Goal: Task Accomplishment & Management: Use online tool/utility

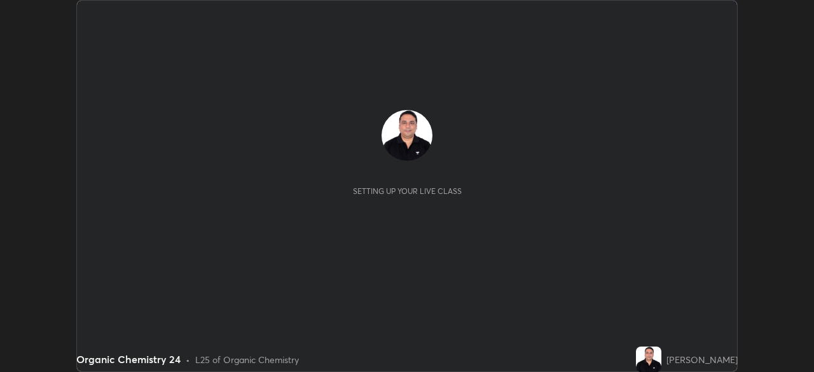
scroll to position [372, 814]
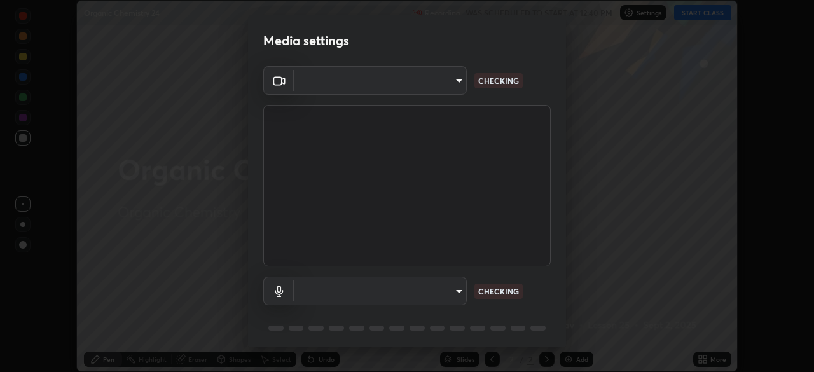
type input "cf4cade584ede8fb560bca5df173c6e0c2fab346f0fe5c0e134d57ffae5dbcad"
click at [453, 295] on body "Erase all Organic Chemistry 24 Recording WAS SCHEDULED TO START AT 12:40 PM Set…" at bounding box center [407, 186] width 814 height 372
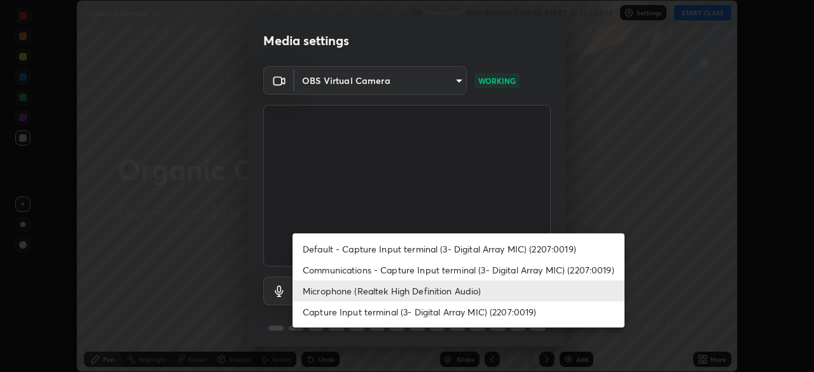
click at [437, 271] on li "Communications - Capture Input terminal (3- Digital Array MIC) (2207:0019)" at bounding box center [459, 270] width 332 height 21
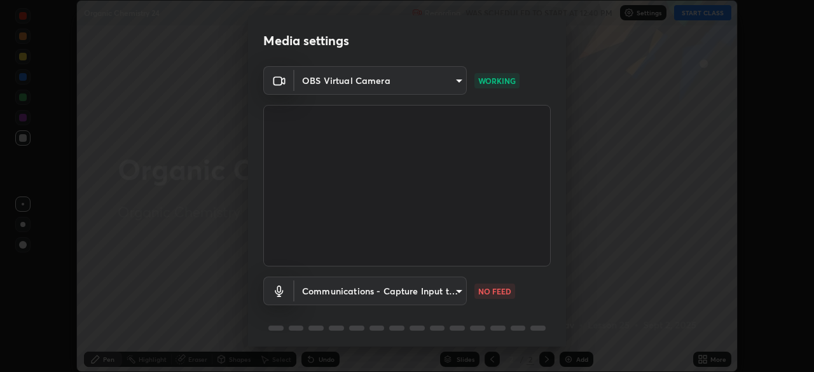
click at [437, 296] on body "Erase all Organic Chemistry 24 Recording WAS SCHEDULED TO START AT 12:40 PM Set…" at bounding box center [407, 186] width 814 height 372
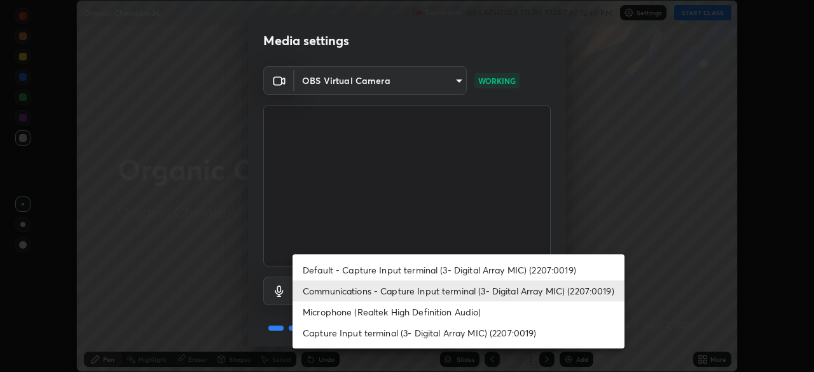
click at [422, 305] on li "Microphone (Realtek High Definition Audio)" at bounding box center [459, 312] width 332 height 21
type input "2c7ce03bf44361b7ba6d686ec062d0a68e8820996cf89e2862210030541b57e2"
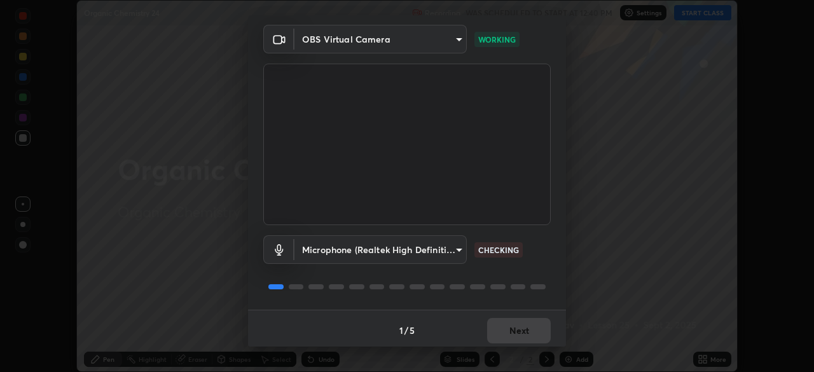
scroll to position [45, 0]
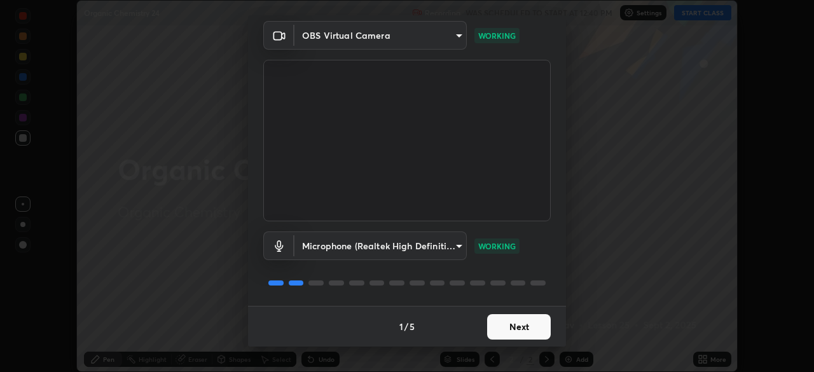
click at [527, 328] on button "Next" at bounding box center [519, 326] width 64 height 25
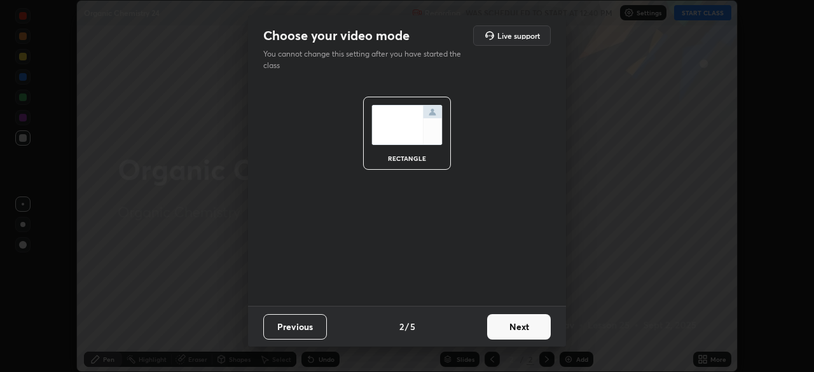
scroll to position [0, 0]
click at [533, 328] on button "Next" at bounding box center [519, 326] width 64 height 25
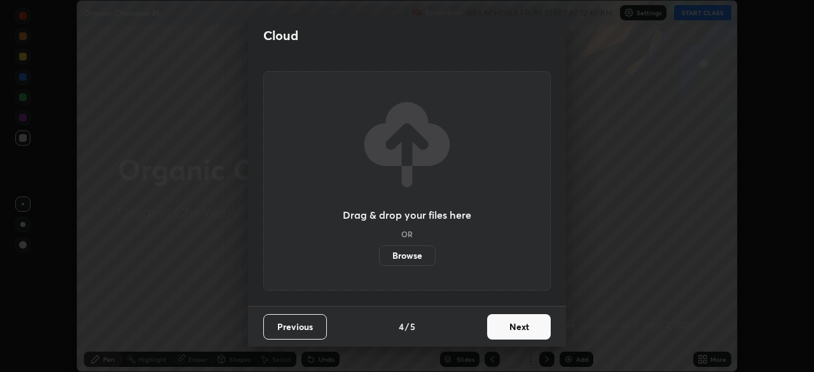
click at [534, 331] on button "Next" at bounding box center [519, 326] width 64 height 25
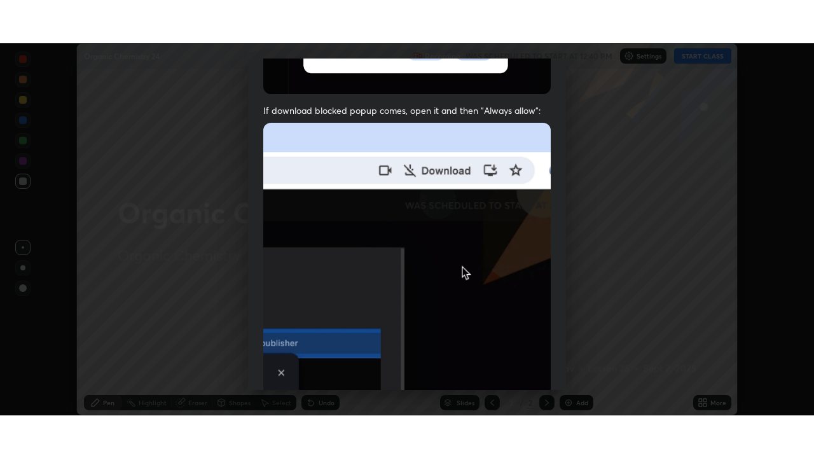
scroll to position [305, 0]
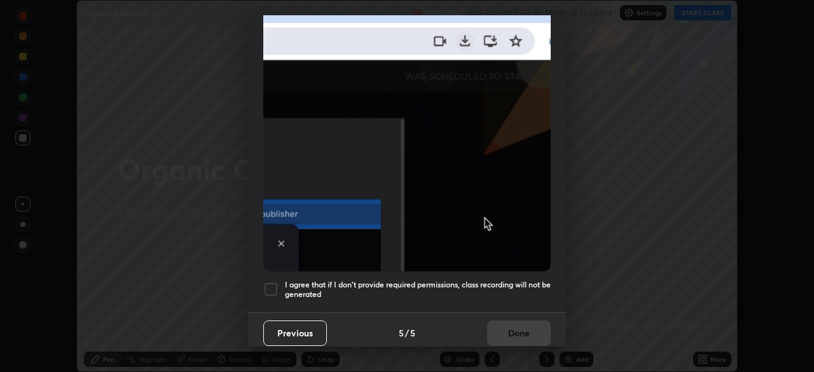
click at [270, 284] on div at bounding box center [270, 289] width 15 height 15
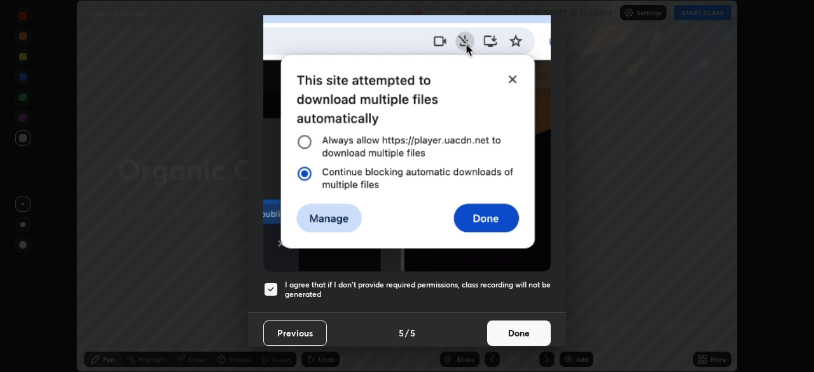
click at [506, 332] on button "Done" at bounding box center [519, 333] width 64 height 25
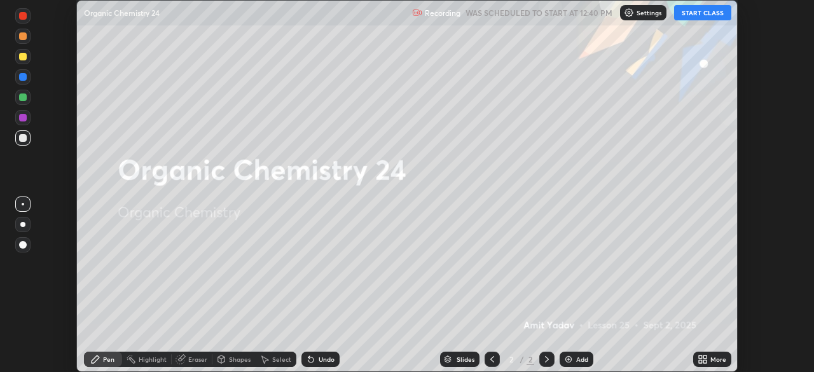
click at [700, 360] on icon at bounding box center [700, 361] width 3 height 3
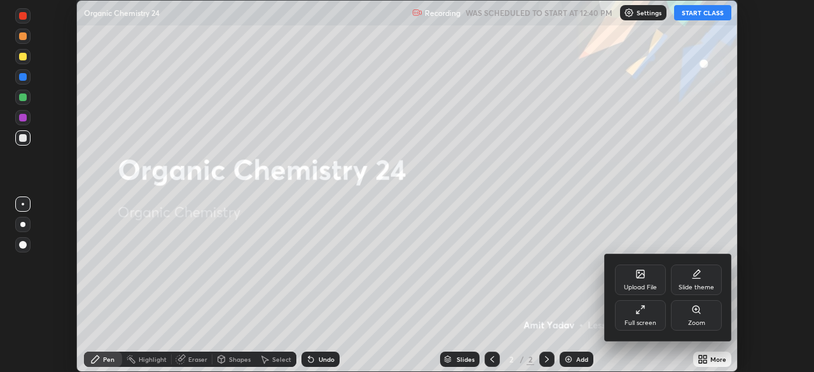
click at [638, 324] on div "Full screen" at bounding box center [641, 323] width 32 height 6
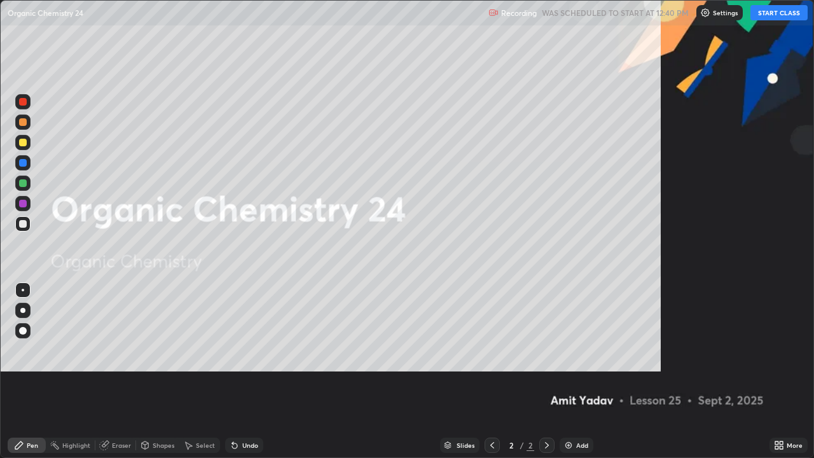
scroll to position [458, 814]
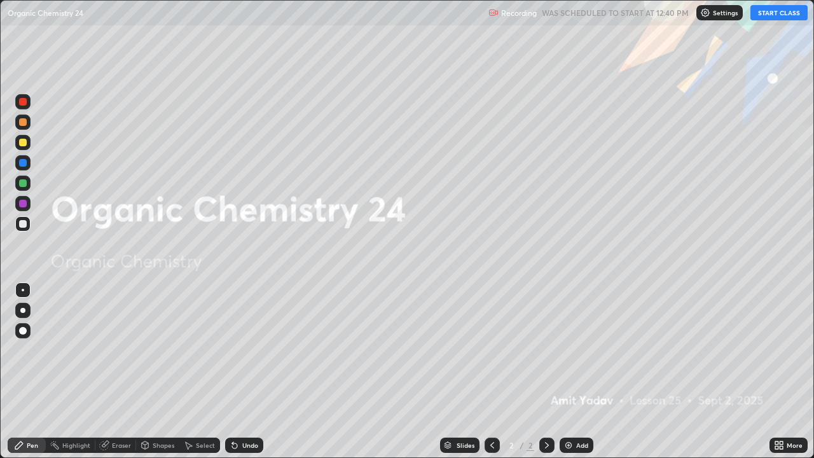
click at [782, 20] on button "START CLASS" at bounding box center [779, 12] width 57 height 15
click at [580, 372] on div "Add" at bounding box center [582, 445] width 12 height 6
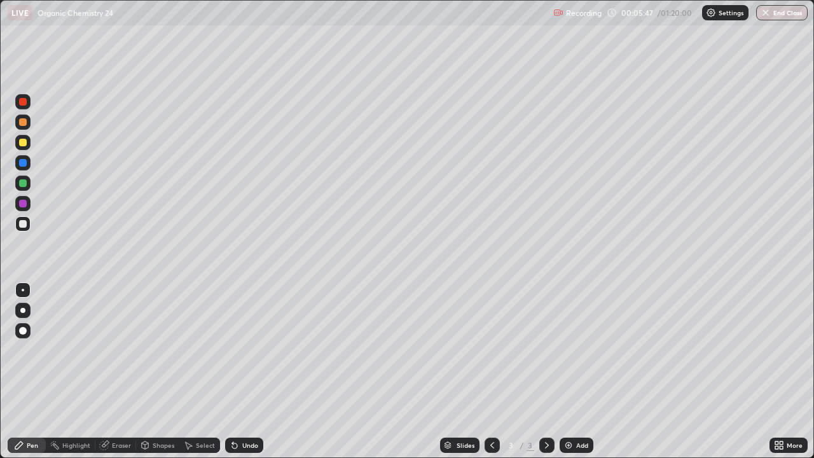
click at [242, 372] on div "Undo" at bounding box center [250, 445] width 16 height 6
click at [243, 372] on div "Undo" at bounding box center [244, 445] width 38 height 15
click at [244, 372] on div "Undo" at bounding box center [250, 445] width 16 height 6
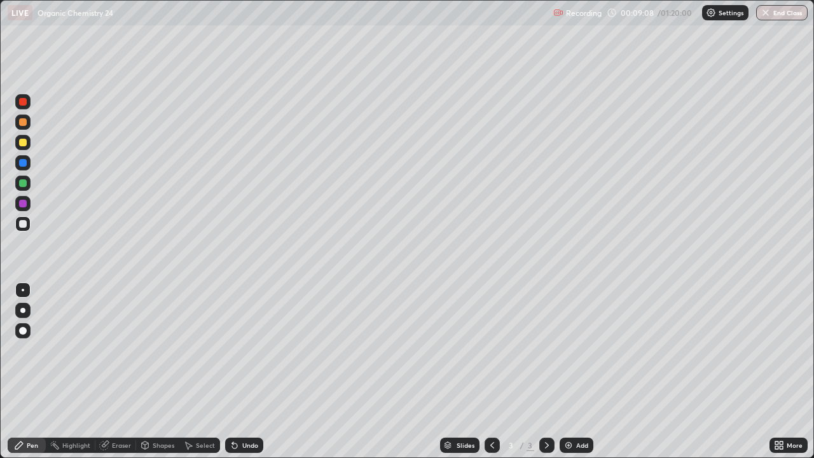
click at [116, 372] on div "Eraser" at bounding box center [121, 445] width 19 height 6
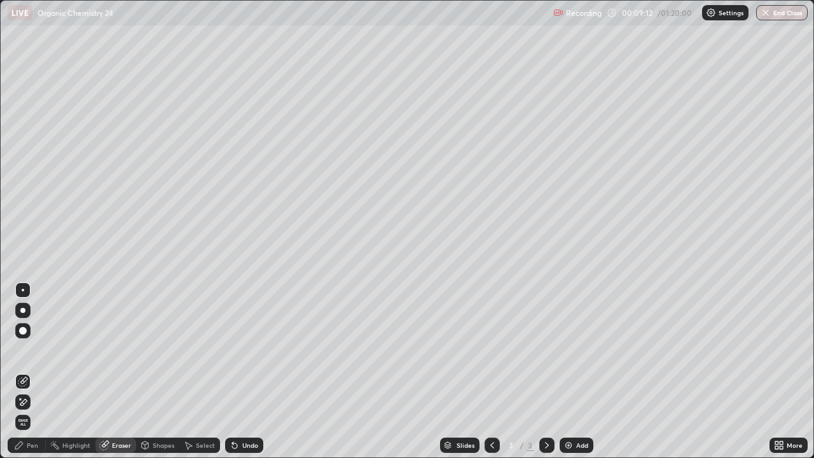
click at [33, 372] on div "Pen" at bounding box center [32, 445] width 11 height 6
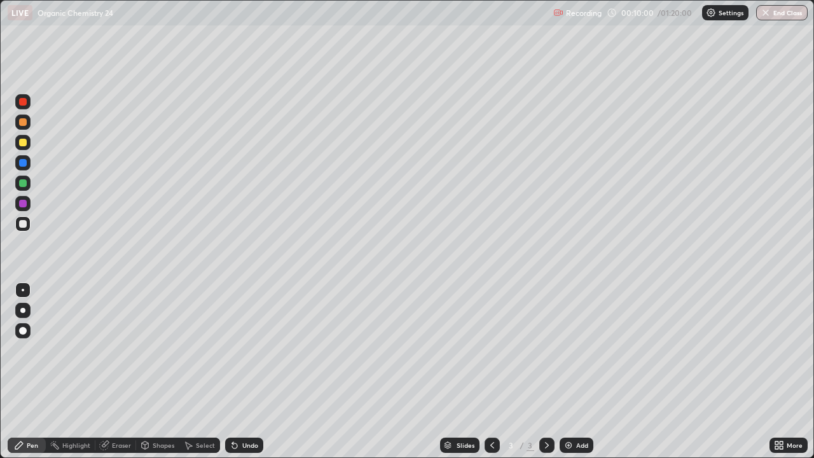
click at [246, 372] on div "Undo" at bounding box center [250, 445] width 16 height 6
click at [241, 372] on div "Undo" at bounding box center [244, 445] width 38 height 15
click at [242, 372] on div "Undo" at bounding box center [244, 445] width 38 height 15
click at [240, 372] on div "Undo" at bounding box center [244, 445] width 38 height 15
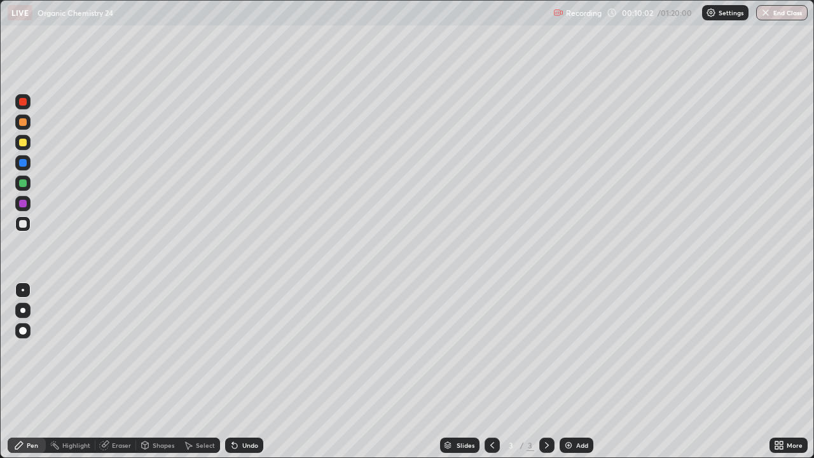
click at [242, 372] on div "Undo" at bounding box center [244, 445] width 38 height 15
click at [244, 372] on div "Undo" at bounding box center [250, 445] width 16 height 6
click at [242, 372] on div "Undo" at bounding box center [244, 445] width 38 height 15
click at [241, 372] on div "Undo" at bounding box center [244, 445] width 38 height 15
click at [240, 372] on div "Undo" at bounding box center [244, 445] width 38 height 15
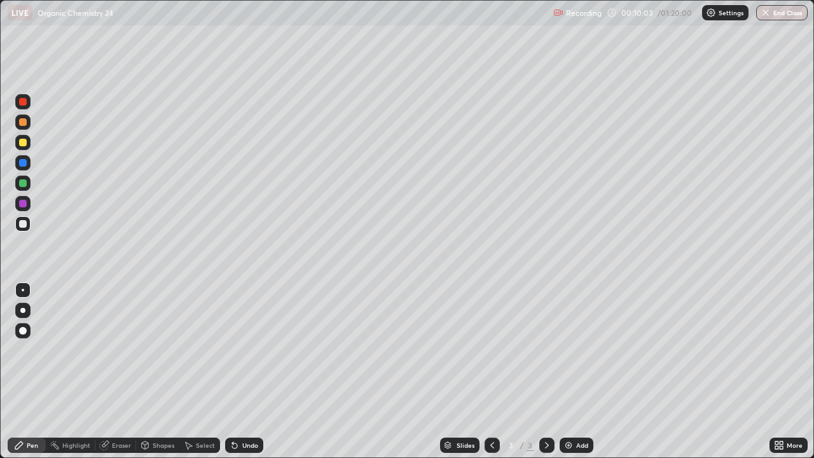
click at [242, 372] on div "Undo" at bounding box center [244, 445] width 38 height 15
click at [240, 372] on div "Undo" at bounding box center [244, 445] width 38 height 15
click at [243, 372] on div "Undo" at bounding box center [244, 445] width 38 height 15
click at [245, 372] on div "Undo" at bounding box center [244, 445] width 38 height 15
click at [243, 372] on div "Undo" at bounding box center [244, 445] width 38 height 15
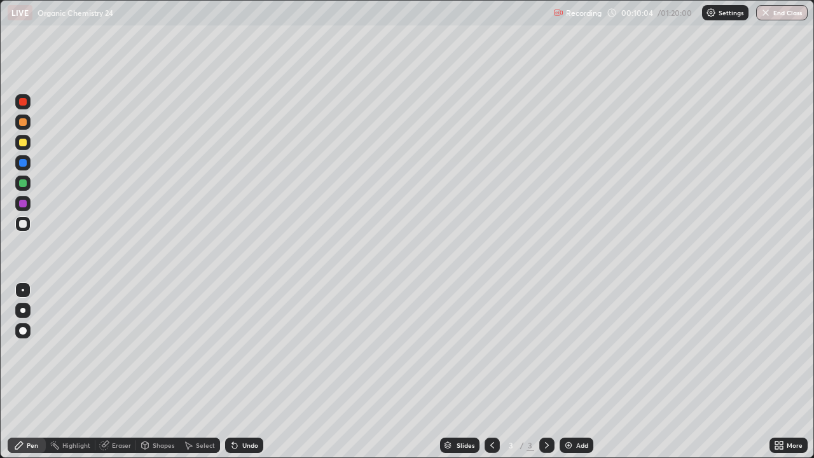
click at [243, 372] on div "Undo" at bounding box center [244, 445] width 38 height 15
click at [245, 372] on div "Undo" at bounding box center [244, 445] width 38 height 15
click at [247, 372] on div "Undo" at bounding box center [244, 445] width 38 height 15
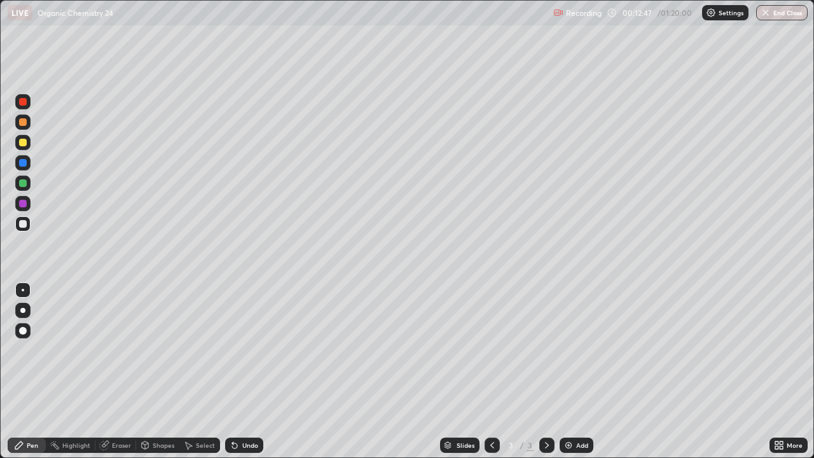
click at [248, 372] on div "Undo" at bounding box center [250, 445] width 16 height 6
click at [580, 372] on div "Add" at bounding box center [582, 445] width 12 height 6
click at [254, 372] on div "Undo" at bounding box center [250, 445] width 16 height 6
click at [253, 372] on div "Undo" at bounding box center [250, 445] width 16 height 6
click at [251, 372] on div "Undo" at bounding box center [250, 445] width 16 height 6
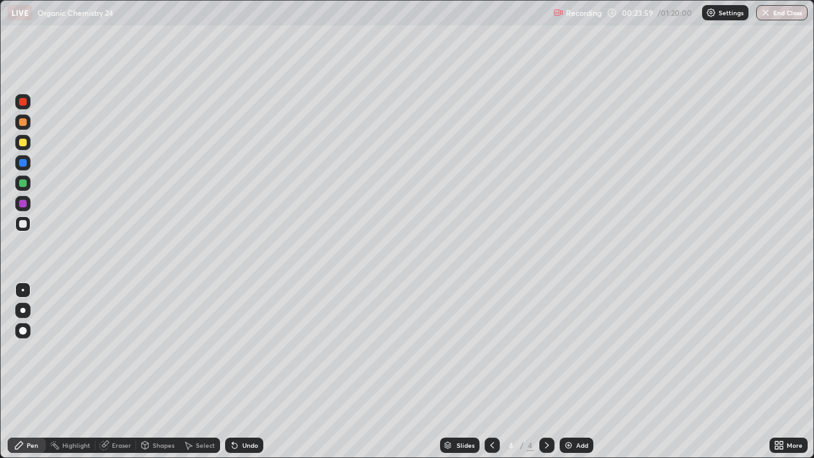
click at [250, 372] on div "Undo" at bounding box center [250, 445] width 16 height 6
click at [251, 372] on div "Undo" at bounding box center [250, 445] width 16 height 6
click at [252, 372] on div "Undo" at bounding box center [244, 445] width 38 height 15
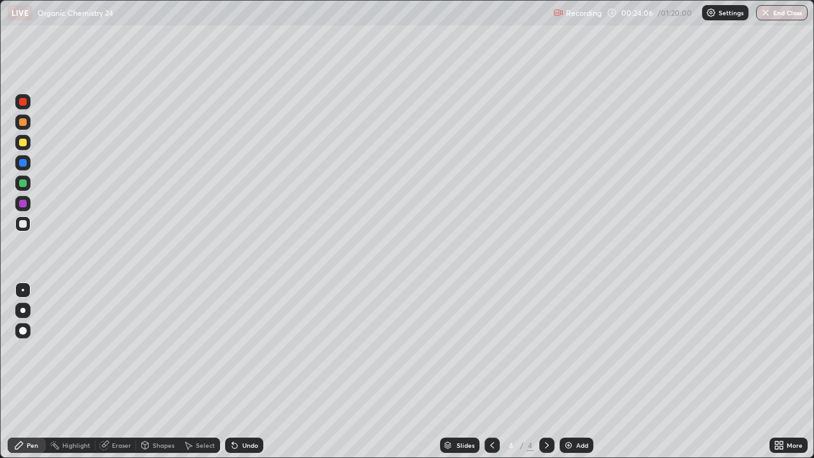
click at [246, 372] on div "Undo" at bounding box center [250, 445] width 16 height 6
click at [247, 372] on div "Undo" at bounding box center [250, 445] width 16 height 6
click at [576, 372] on div "Add" at bounding box center [582, 445] width 12 height 6
click at [249, 372] on div "Undo" at bounding box center [250, 445] width 16 height 6
click at [251, 372] on div "Undo" at bounding box center [250, 445] width 16 height 6
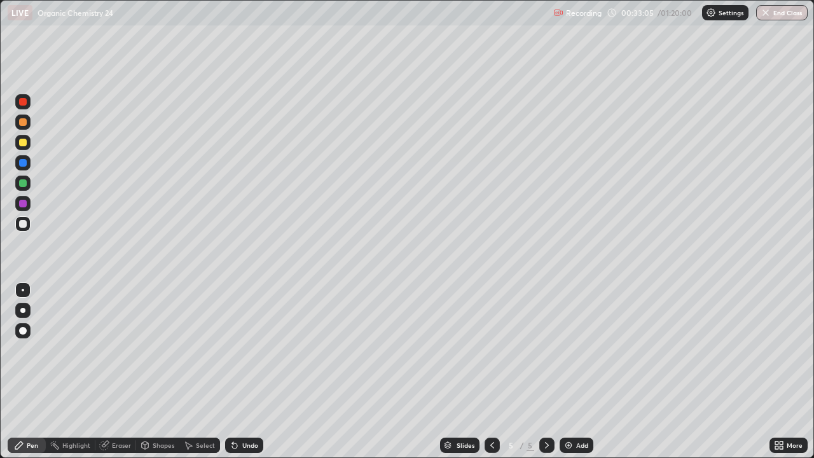
click at [245, 372] on div "Undo" at bounding box center [250, 445] width 16 height 6
click at [243, 372] on div "Undo" at bounding box center [250, 445] width 16 height 6
click at [242, 372] on div "Undo" at bounding box center [250, 445] width 16 height 6
click at [585, 372] on div "Add" at bounding box center [582, 445] width 12 height 6
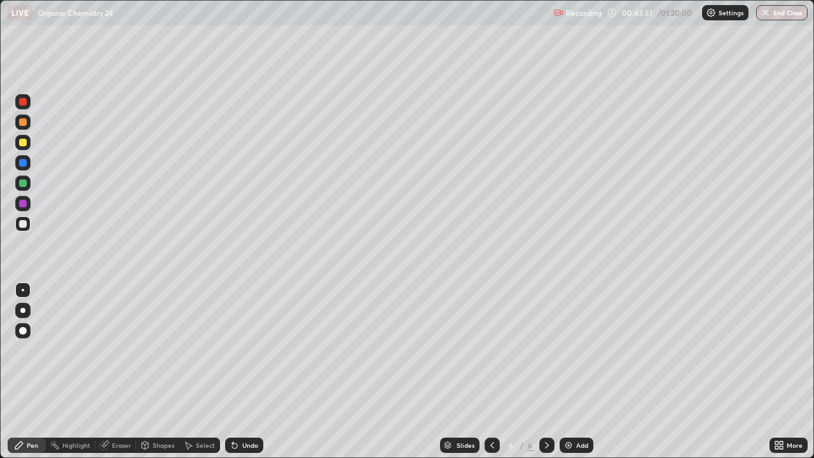
click at [206, 372] on div "Select" at bounding box center [205, 445] width 19 height 6
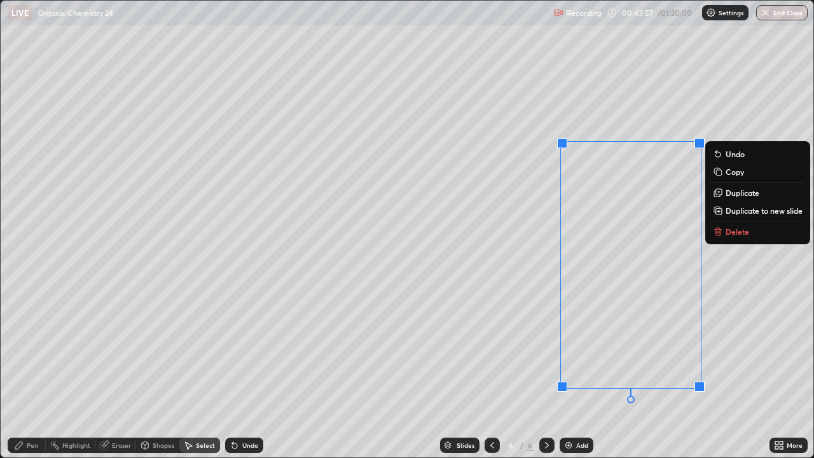
click at [721, 172] on rect at bounding box center [719, 173] width 6 height 6
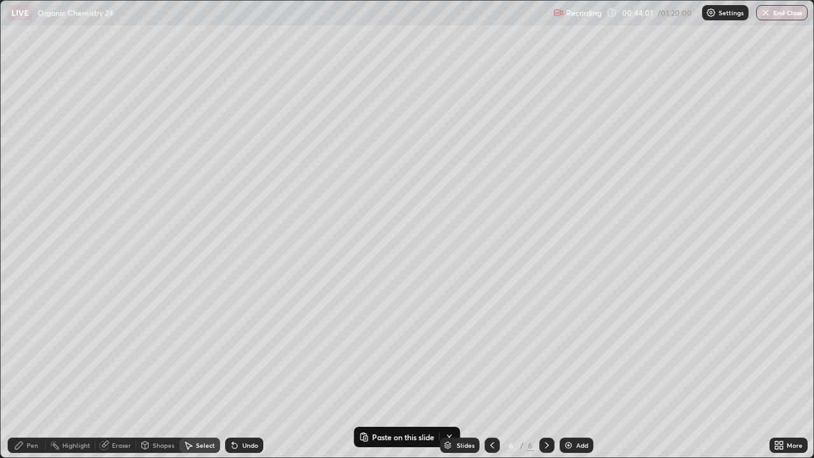
click at [29, 372] on div "Pen" at bounding box center [27, 445] width 38 height 15
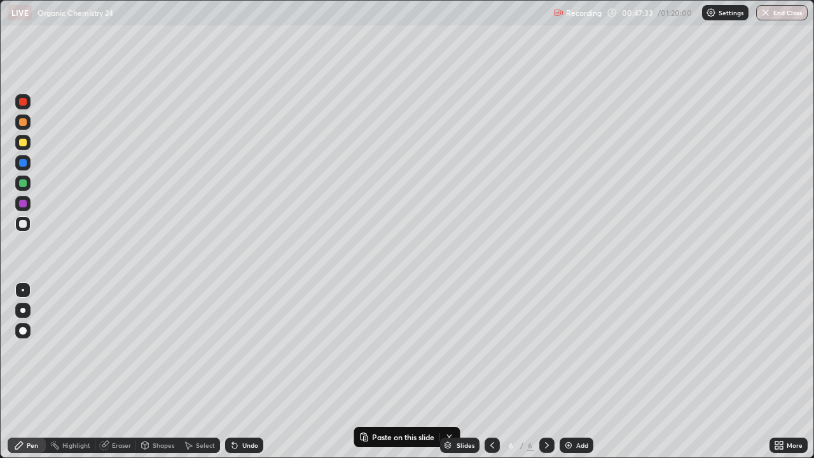
click at [564, 372] on img at bounding box center [569, 445] width 10 height 10
click at [251, 372] on div "Undo" at bounding box center [250, 445] width 16 height 6
click at [244, 372] on div "Undo" at bounding box center [244, 445] width 38 height 15
click at [240, 372] on div "Undo" at bounding box center [244, 445] width 38 height 15
click at [237, 372] on icon at bounding box center [235, 445] width 10 height 10
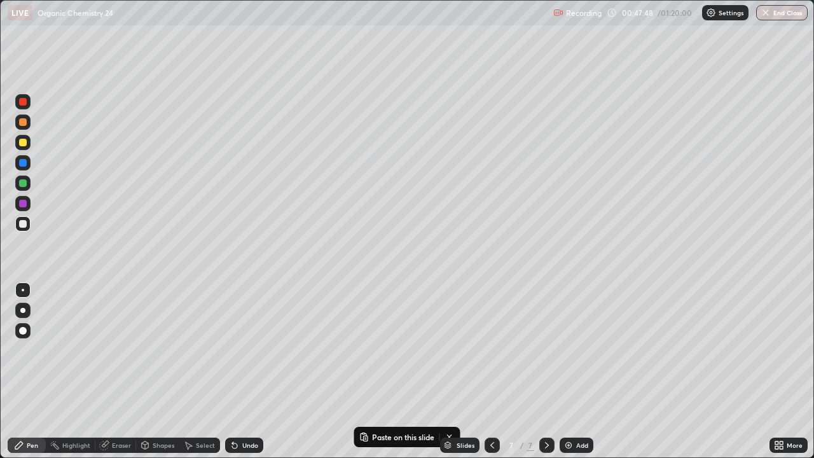
click at [246, 372] on div "Undo" at bounding box center [250, 445] width 16 height 6
click at [244, 372] on div "Undo" at bounding box center [250, 445] width 16 height 6
click at [26, 145] on div at bounding box center [22, 142] width 15 height 15
click at [582, 372] on div "Add" at bounding box center [582, 445] width 12 height 6
click at [25, 226] on div at bounding box center [23, 224] width 8 height 8
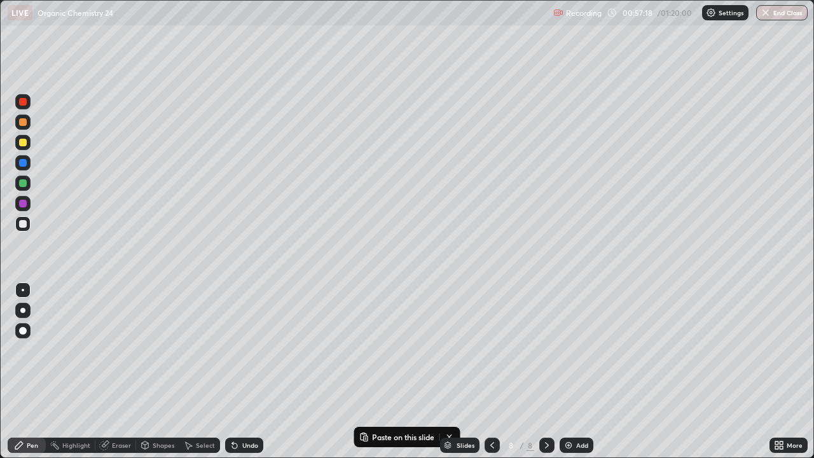
click at [246, 372] on div "Undo" at bounding box center [250, 445] width 16 height 6
click at [568, 372] on img at bounding box center [569, 445] width 10 height 10
click at [585, 372] on div "Add" at bounding box center [582, 445] width 12 height 6
click at [24, 144] on div at bounding box center [23, 143] width 8 height 8
